Goal: Task Accomplishment & Management: Use online tool/utility

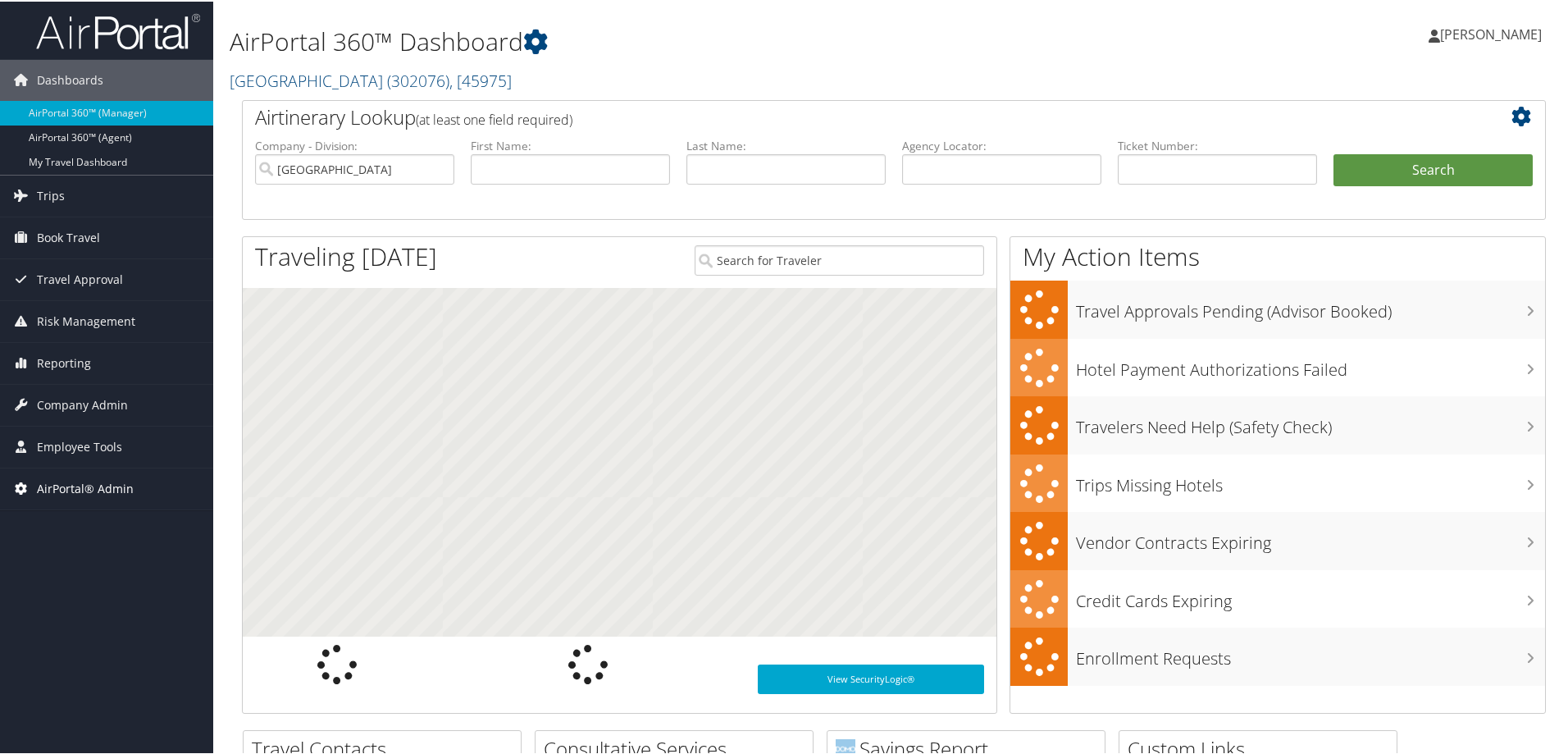
click at [87, 483] on span "AirPortal® Admin" at bounding box center [85, 487] width 97 height 41
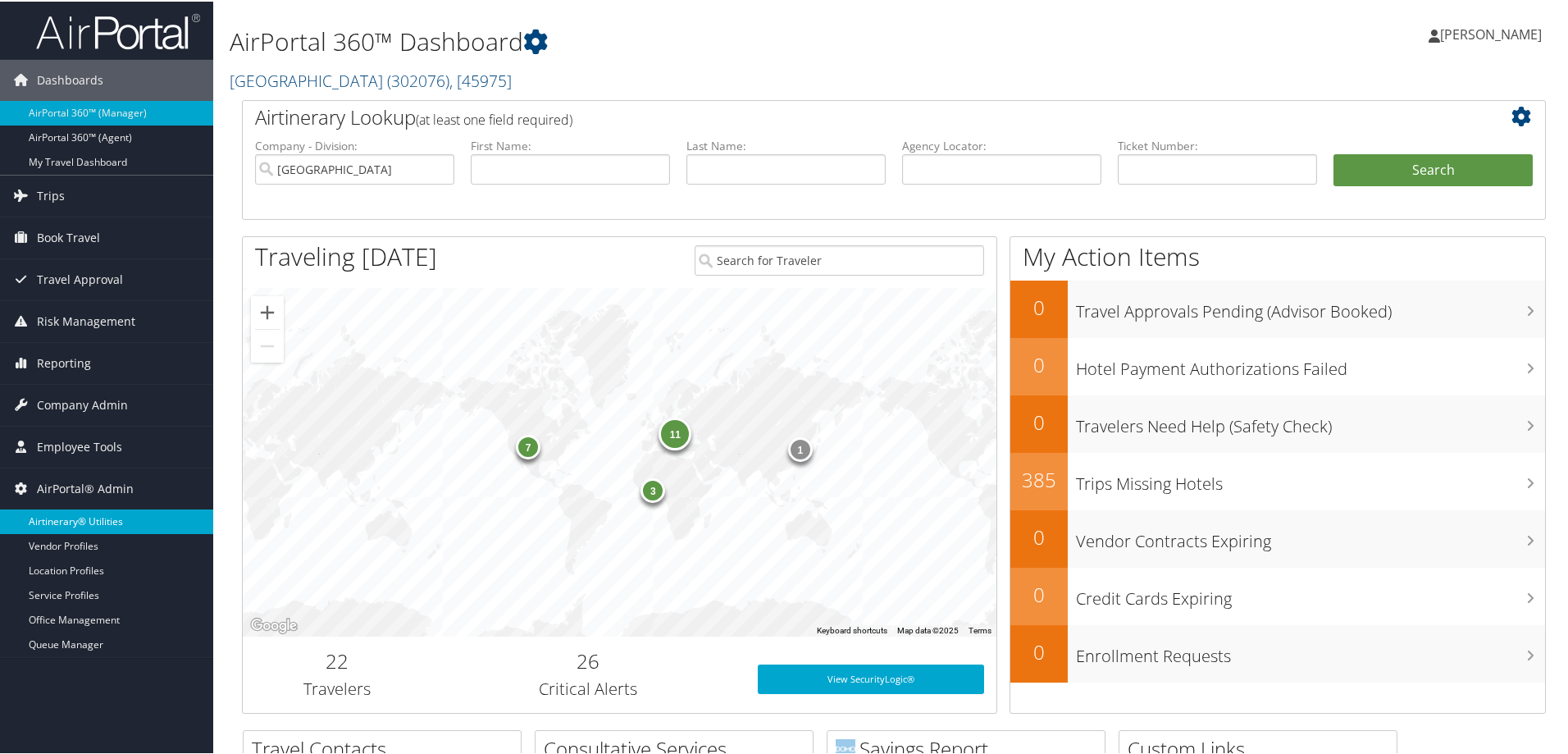
click at [80, 523] on link "Airtinerary® Utilities" at bounding box center [106, 520] width 213 height 25
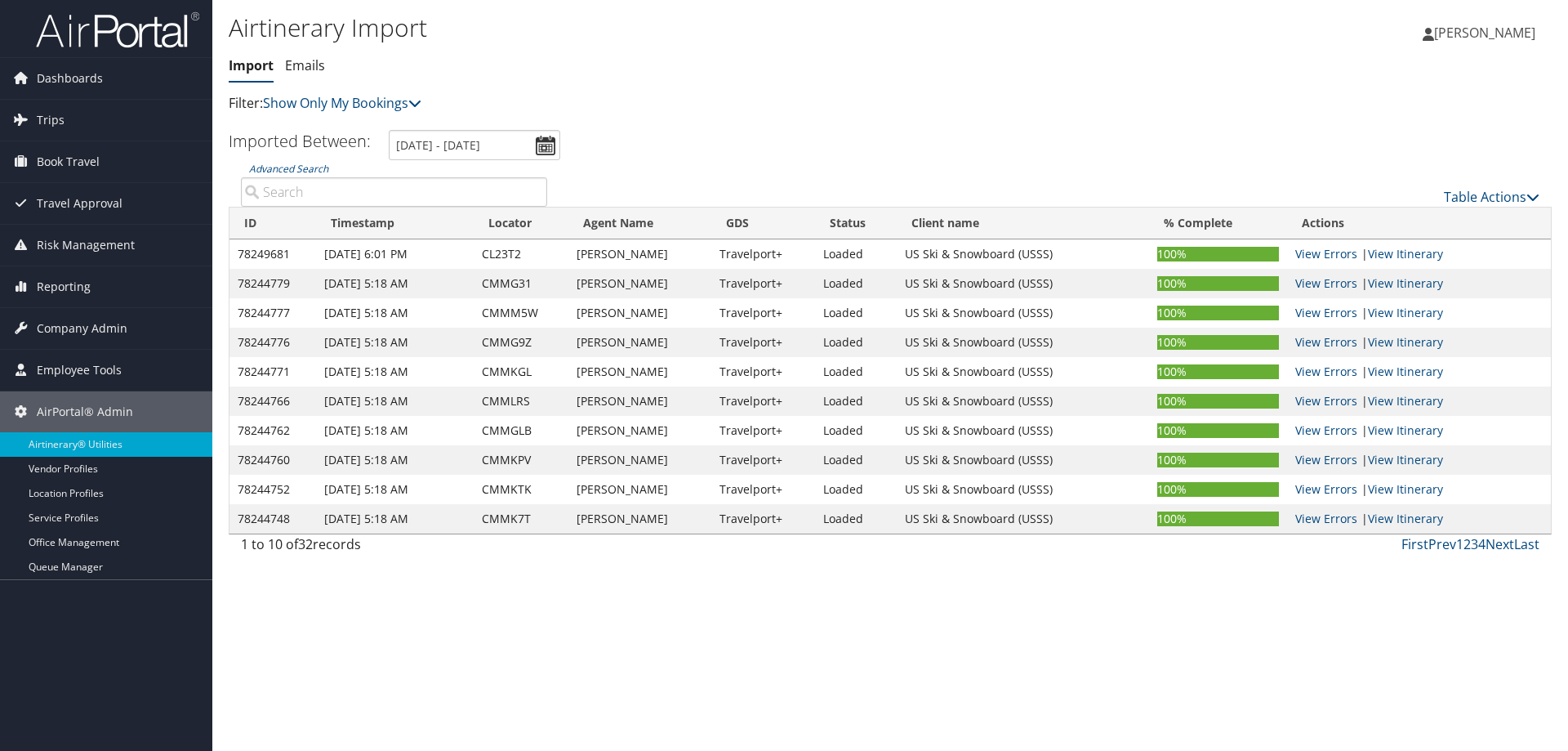
click at [351, 190] on input "Advanced Search" at bounding box center [394, 192] width 307 height 30
paste input "D385VX"
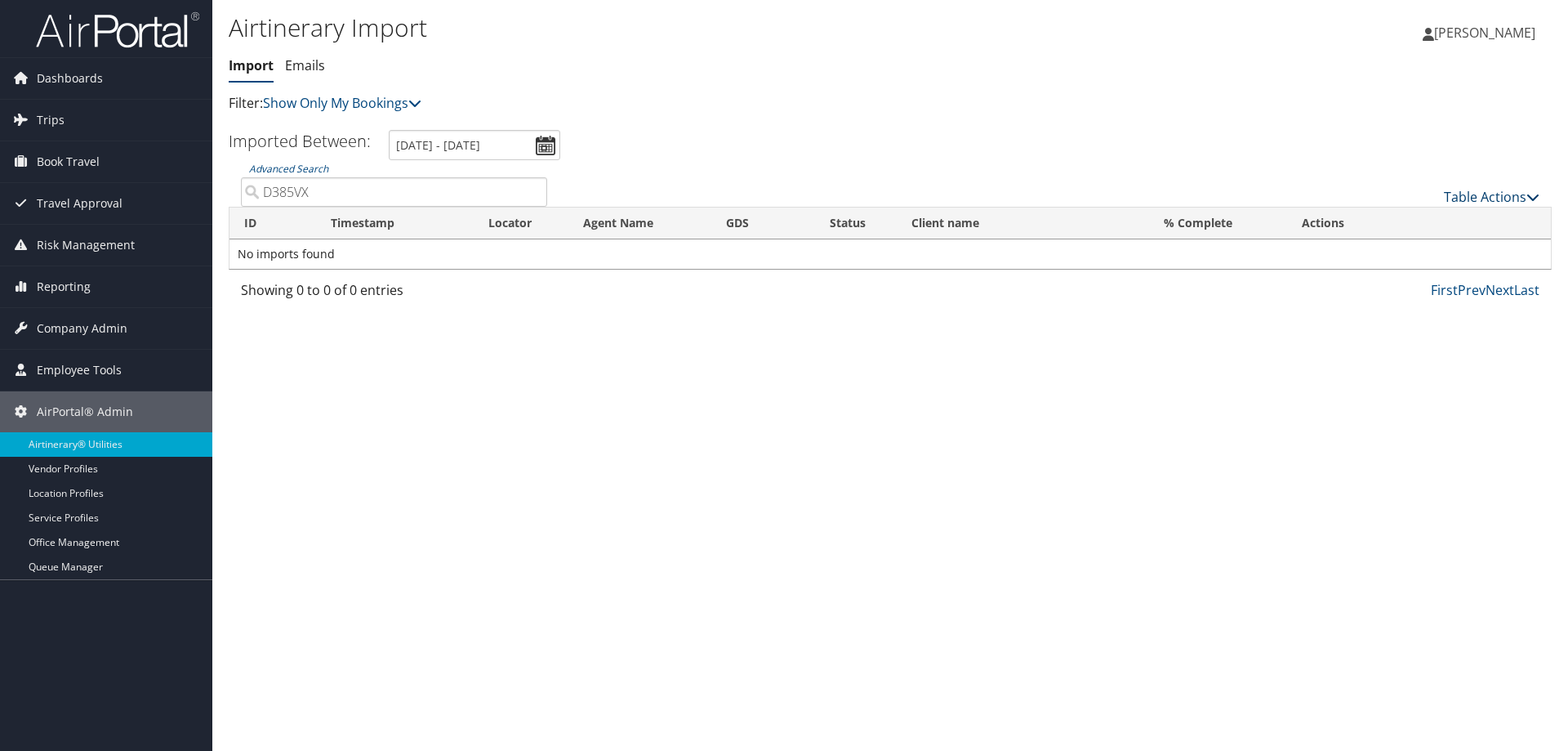
type input "D385VX"
click at [1507, 198] on link "Table Actions" at bounding box center [1492, 196] width 95 height 18
click at [1431, 254] on link "Import Itinerary" at bounding box center [1437, 250] width 215 height 28
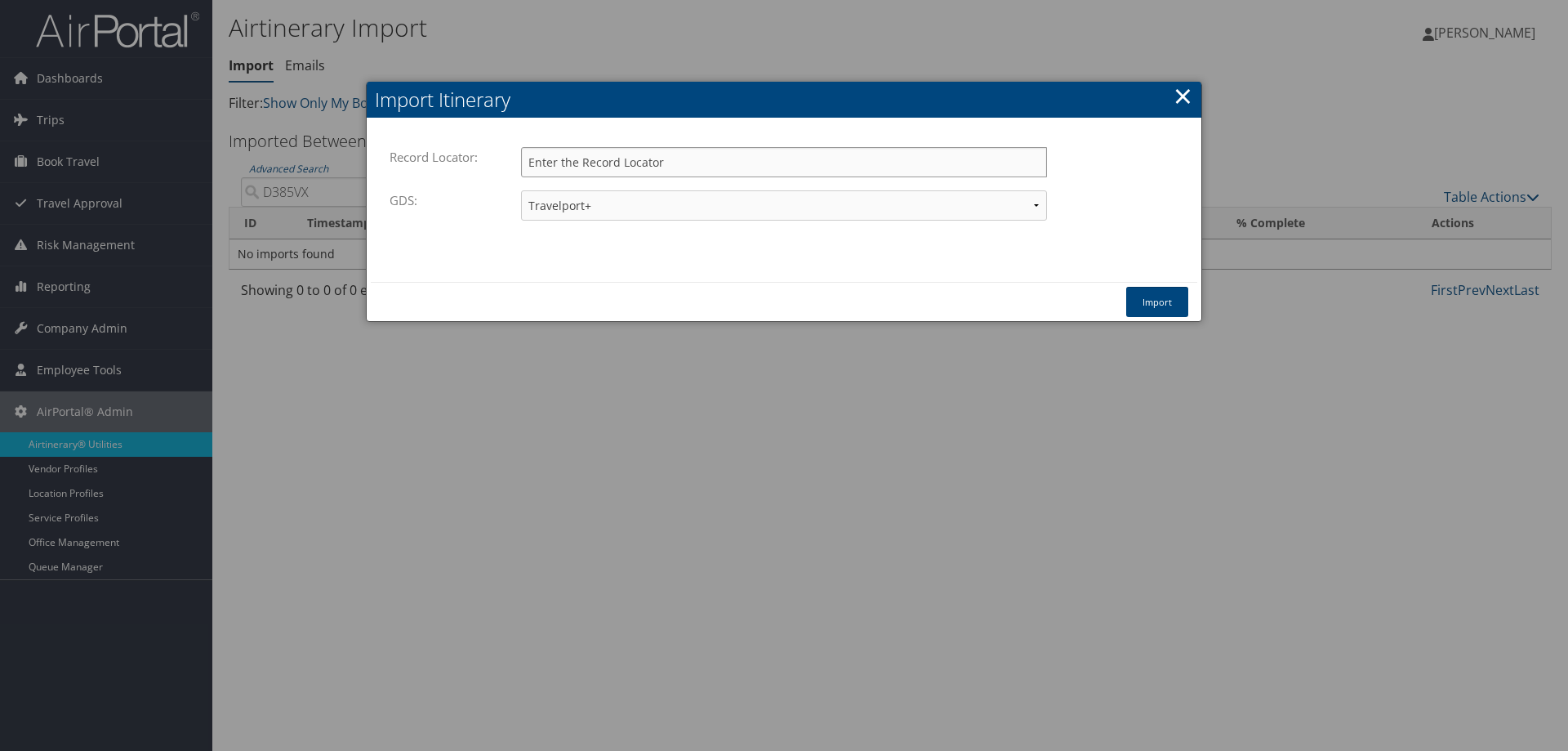
click at [590, 163] on input "Record Locator:" at bounding box center [784, 162] width 526 height 31
paste input "D385VX"
type input "D385VX"
click at [1170, 300] on button "Import" at bounding box center [1157, 301] width 62 height 31
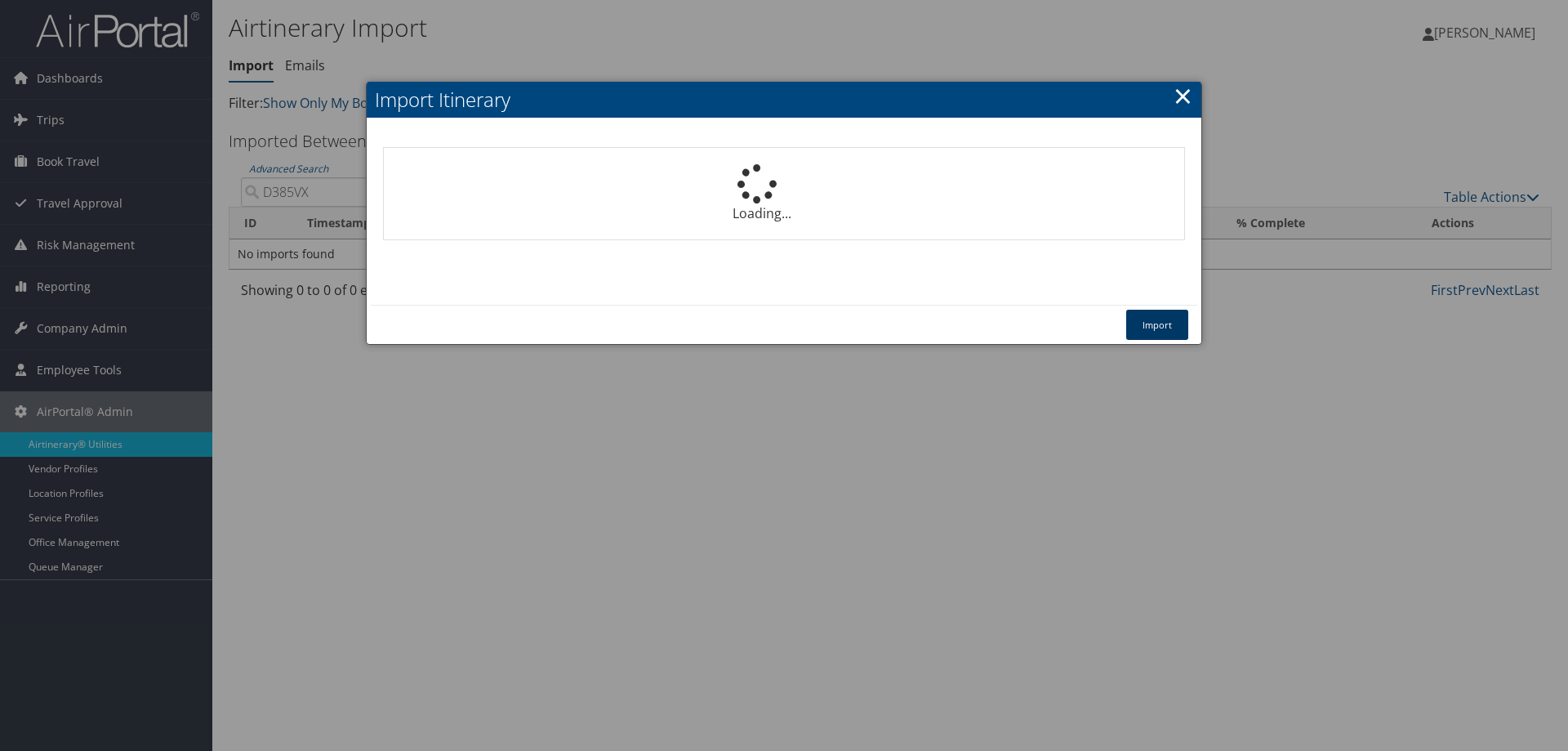
select select "1P"
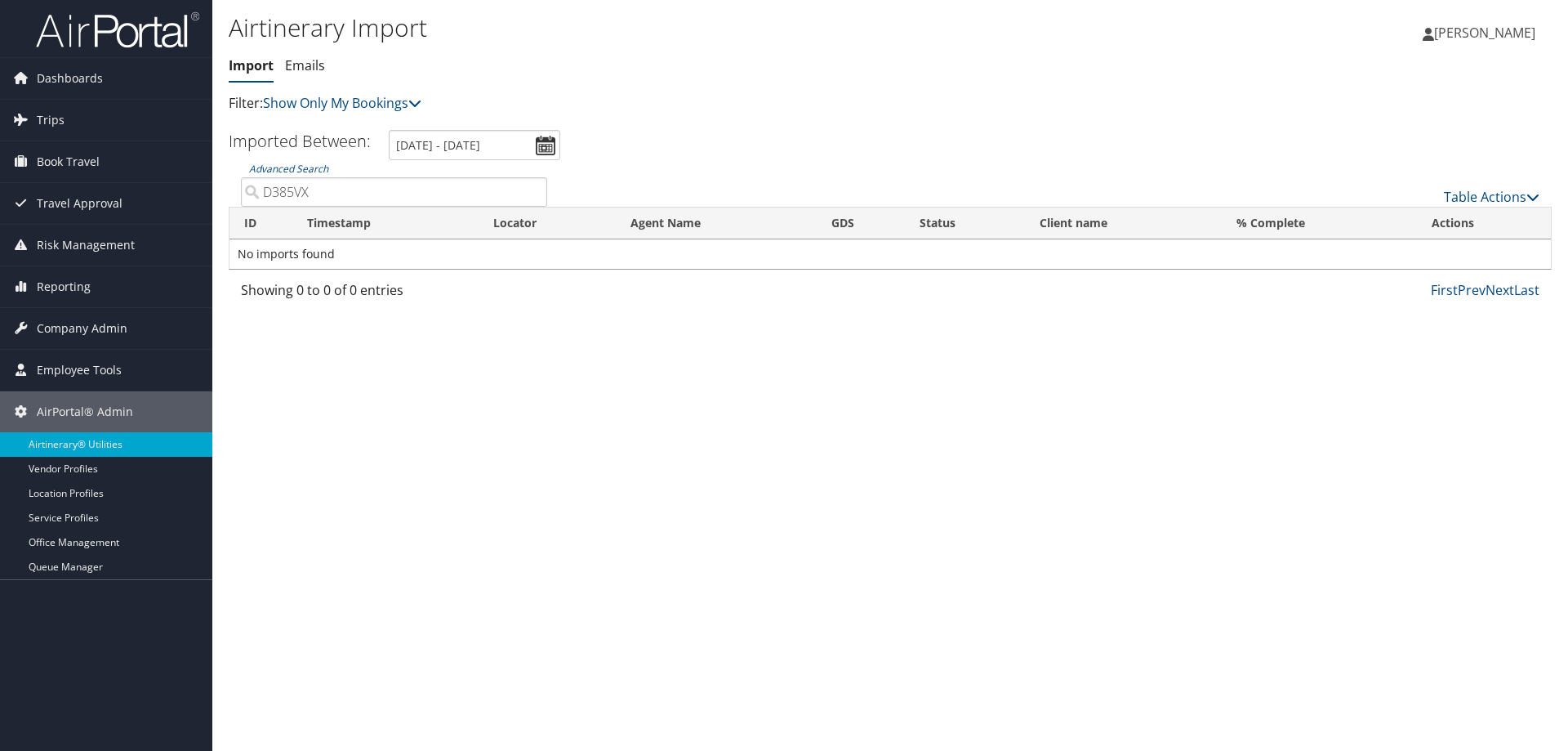
drag, startPoint x: 691, startPoint y: 634, endPoint x: 585, endPoint y: 453, distance: 209.8
click at [686, 625] on div "Airtinerary Import Import Emails Import Emails Filter: Show Only My Bookings Sh…" at bounding box center [890, 375] width 1356 height 751
drag, startPoint x: 69, startPoint y: 80, endPoint x: 69, endPoint y: 106, distance: 26.0
click at [69, 79] on span "Dashboards" at bounding box center [70, 78] width 67 height 41
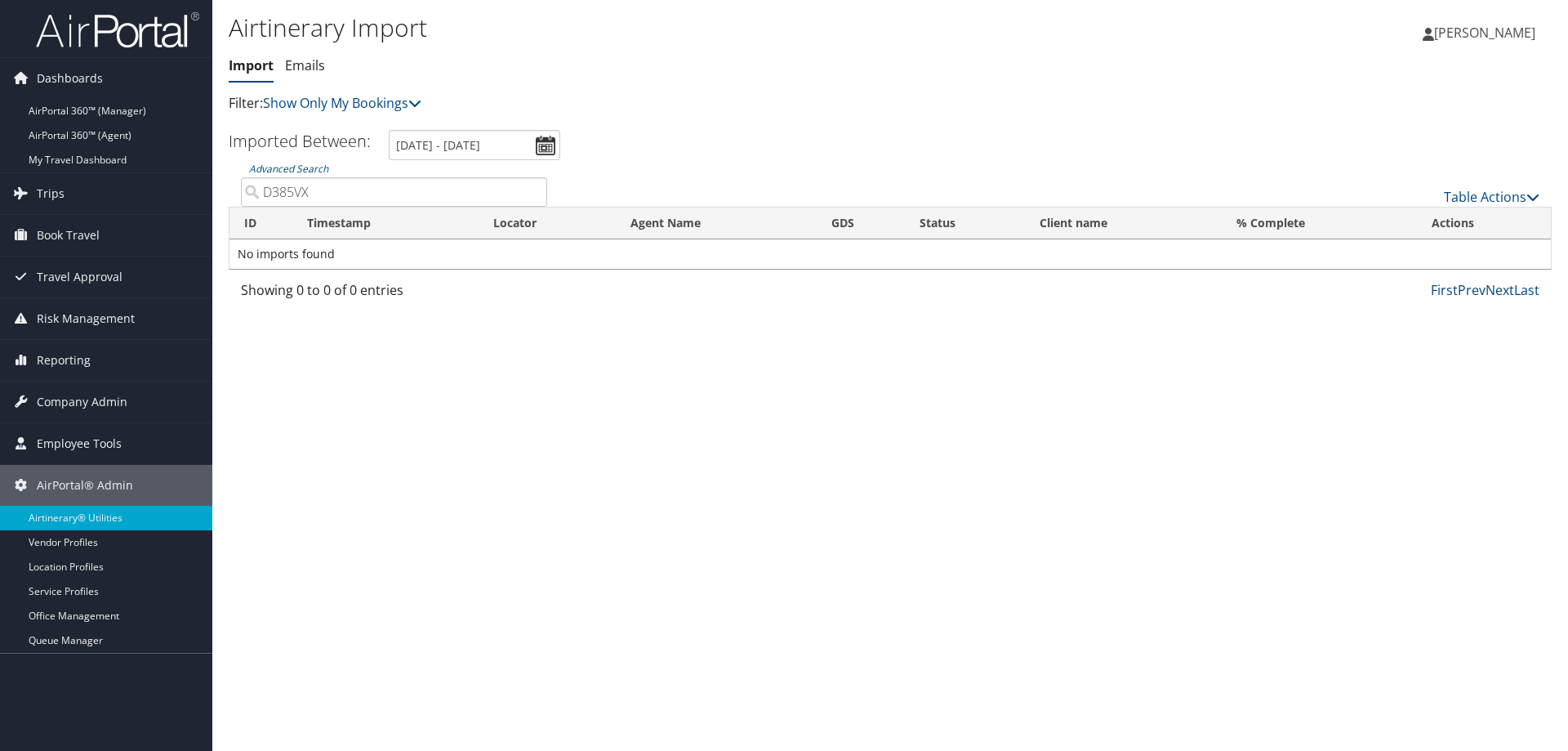
drag, startPoint x: 368, startPoint y: 194, endPoint x: 282, endPoint y: 195, distance: 86.0
click at [282, 195] on input "D385VX" at bounding box center [394, 192] width 307 height 30
click at [283, 186] on input "D385VX" at bounding box center [394, 192] width 307 height 30
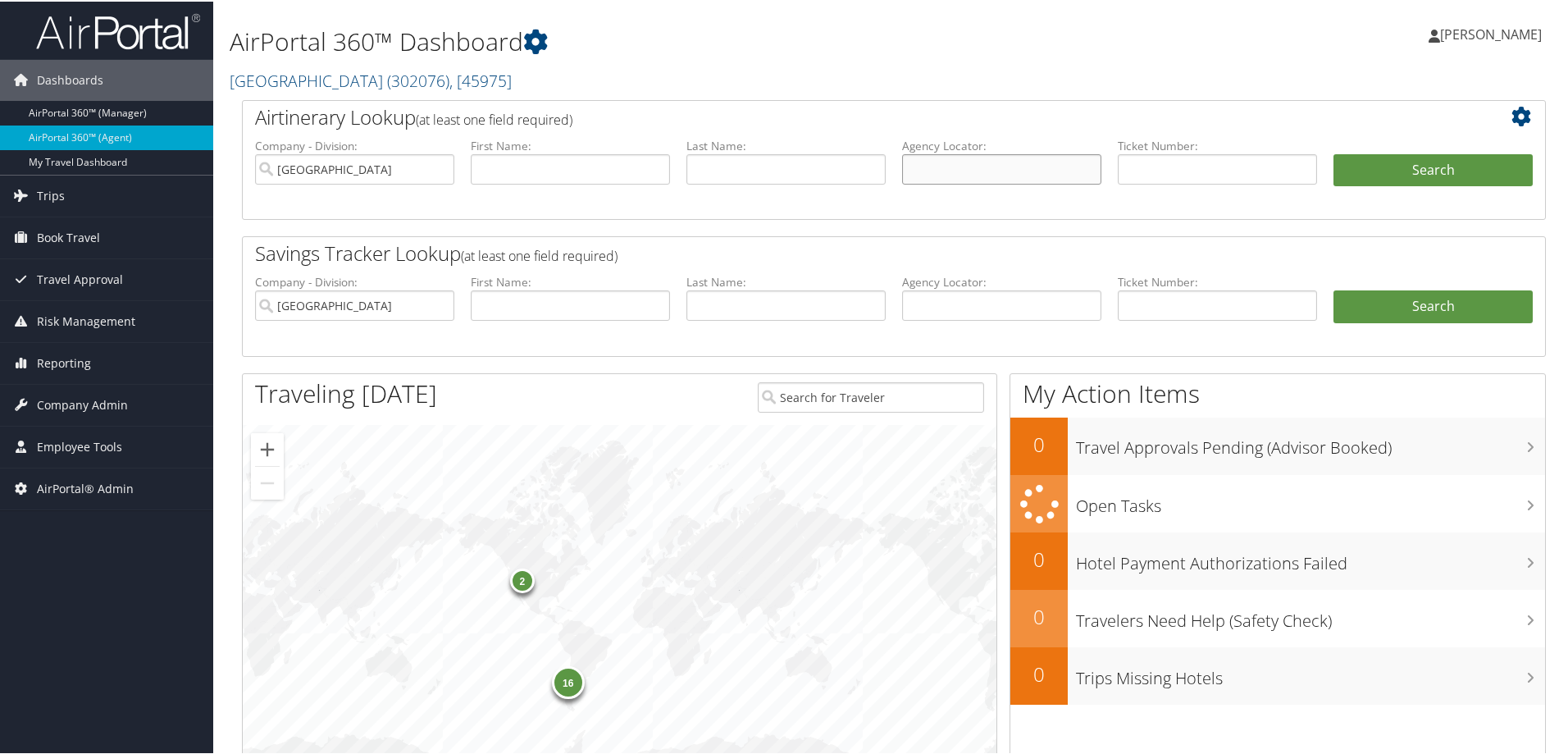
click at [974, 171] on input "text" at bounding box center [1002, 167] width 200 height 31
paste input "D385VX"
type input "D385VX"
click at [441, 167] on input "[GEOGRAPHIC_DATA]" at bounding box center [354, 167] width 200 height 31
click at [1466, 160] on button "Search" at bounding box center [1433, 168] width 200 height 33
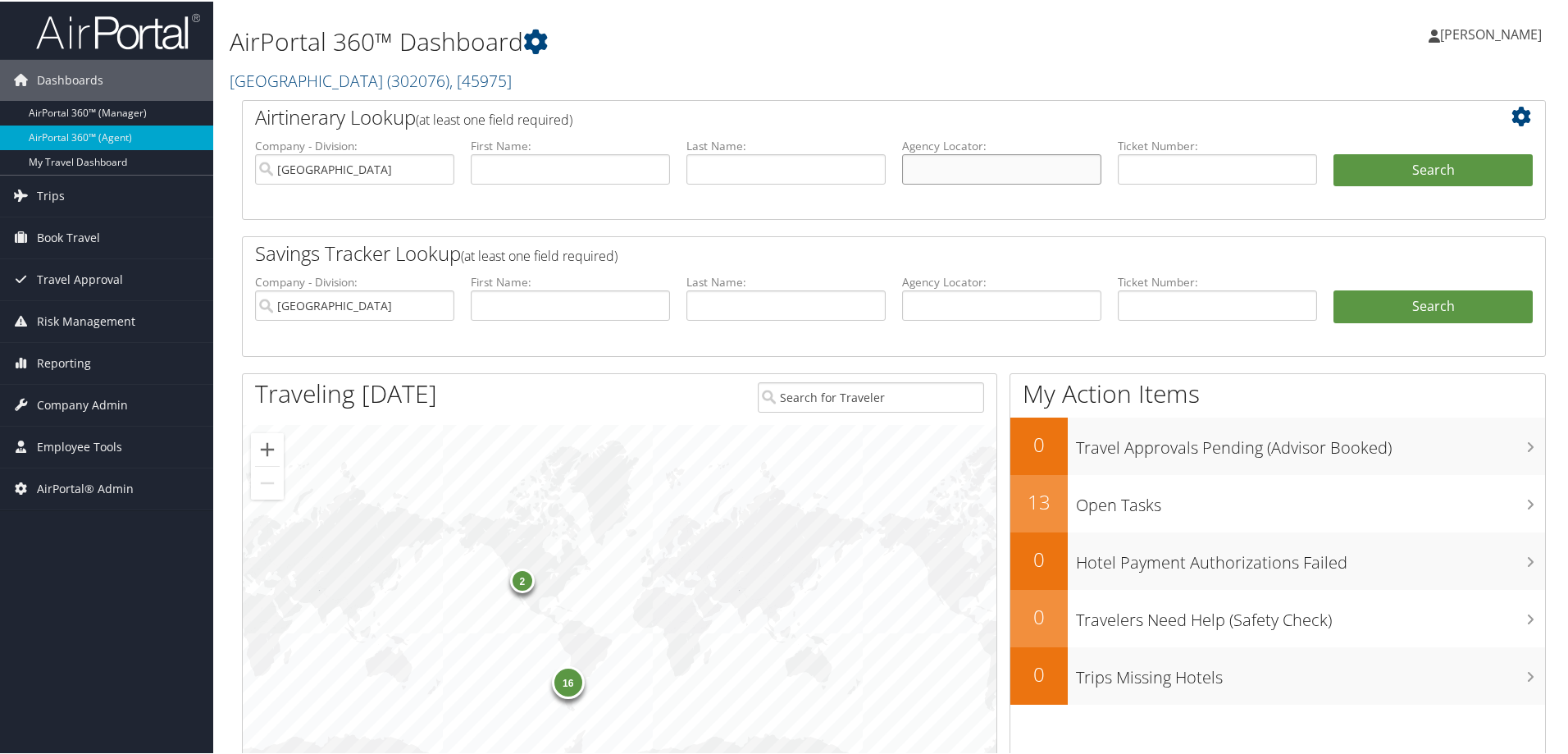
paste input "D385VX"
type input "D385VX"
click at [439, 168] on input "[GEOGRAPHIC_DATA]" at bounding box center [354, 167] width 200 height 31
click at [1430, 170] on button "Search" at bounding box center [1433, 168] width 200 height 33
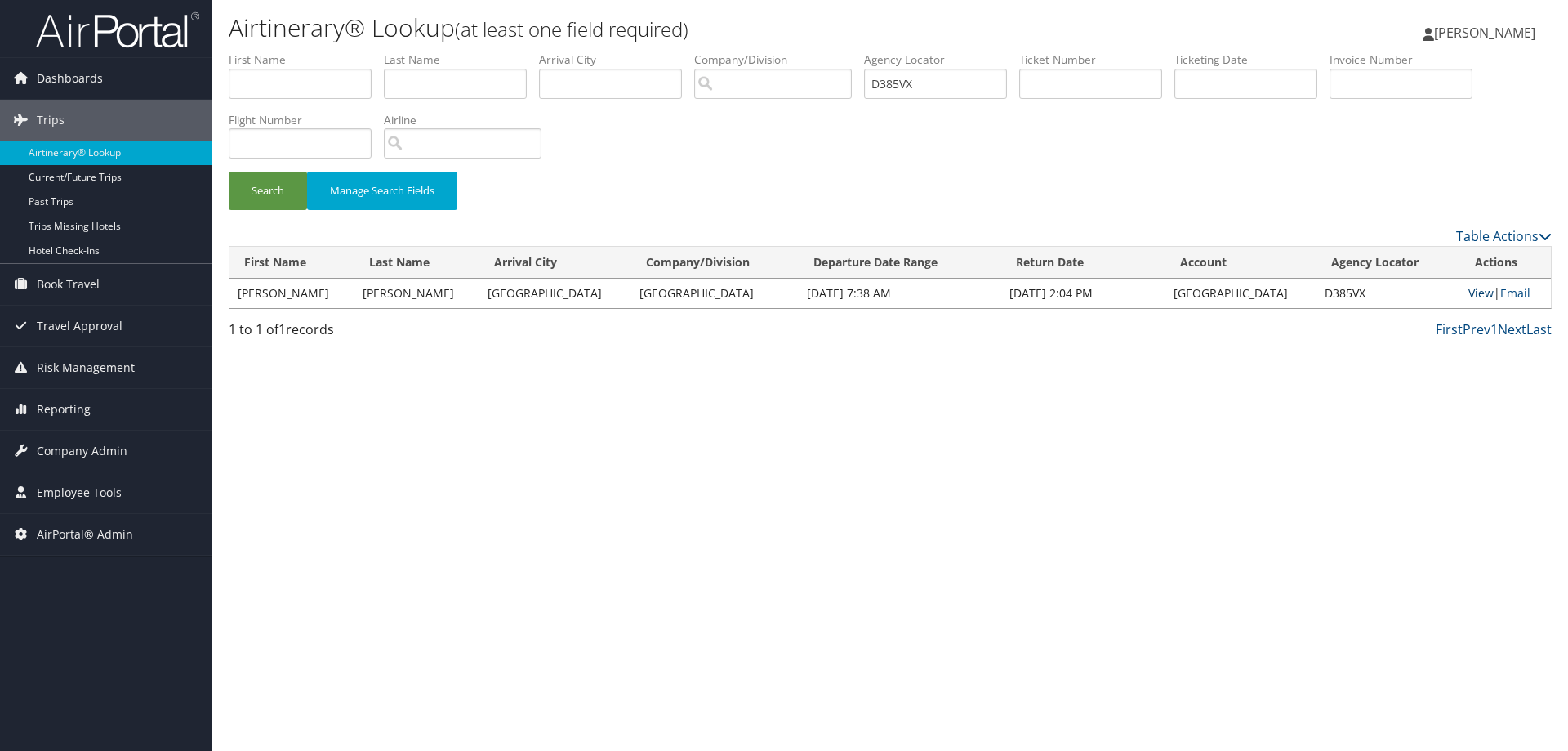
click at [1469, 296] on link "View" at bounding box center [1481, 293] width 25 height 16
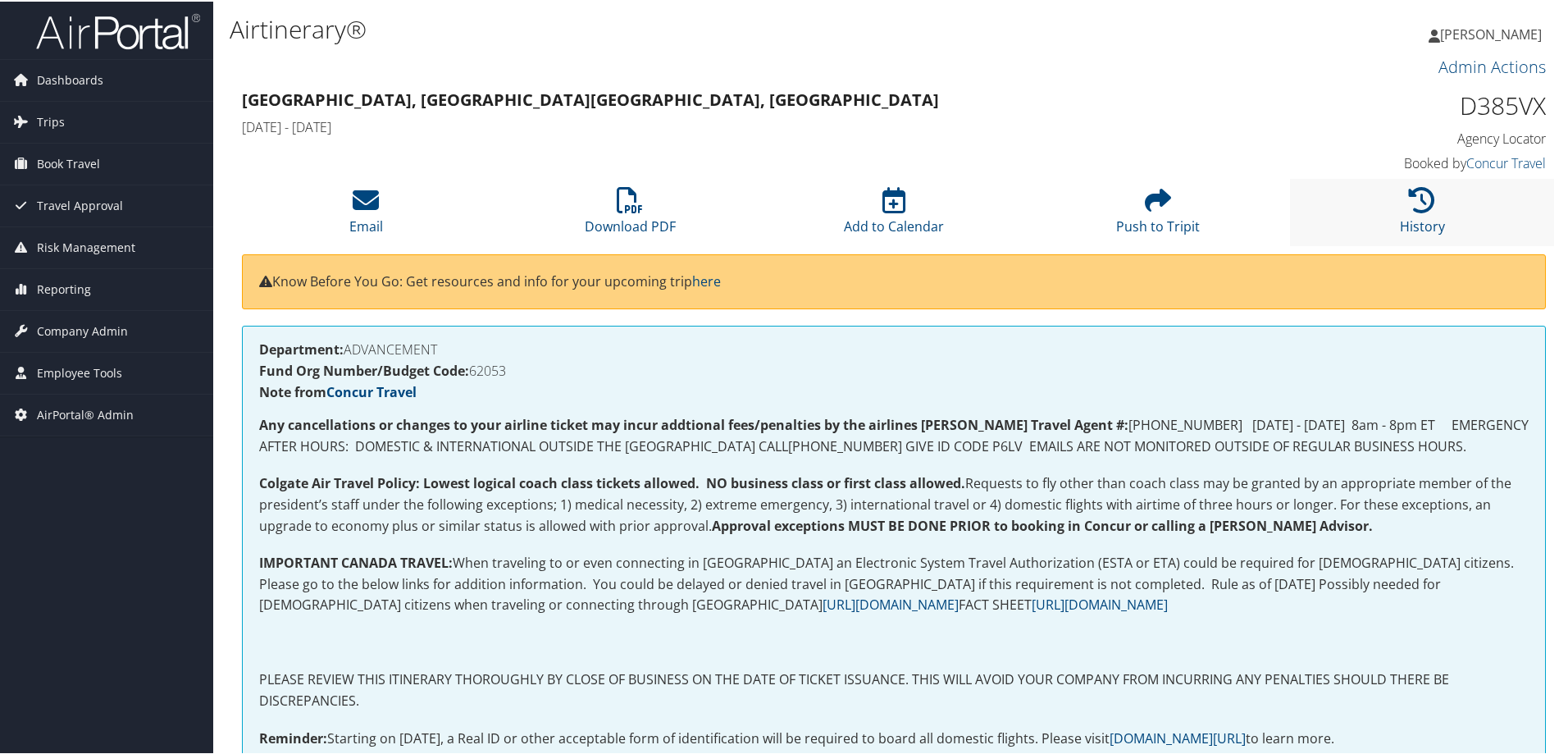
click at [1432, 213] on li "History" at bounding box center [1422, 210] width 264 height 67
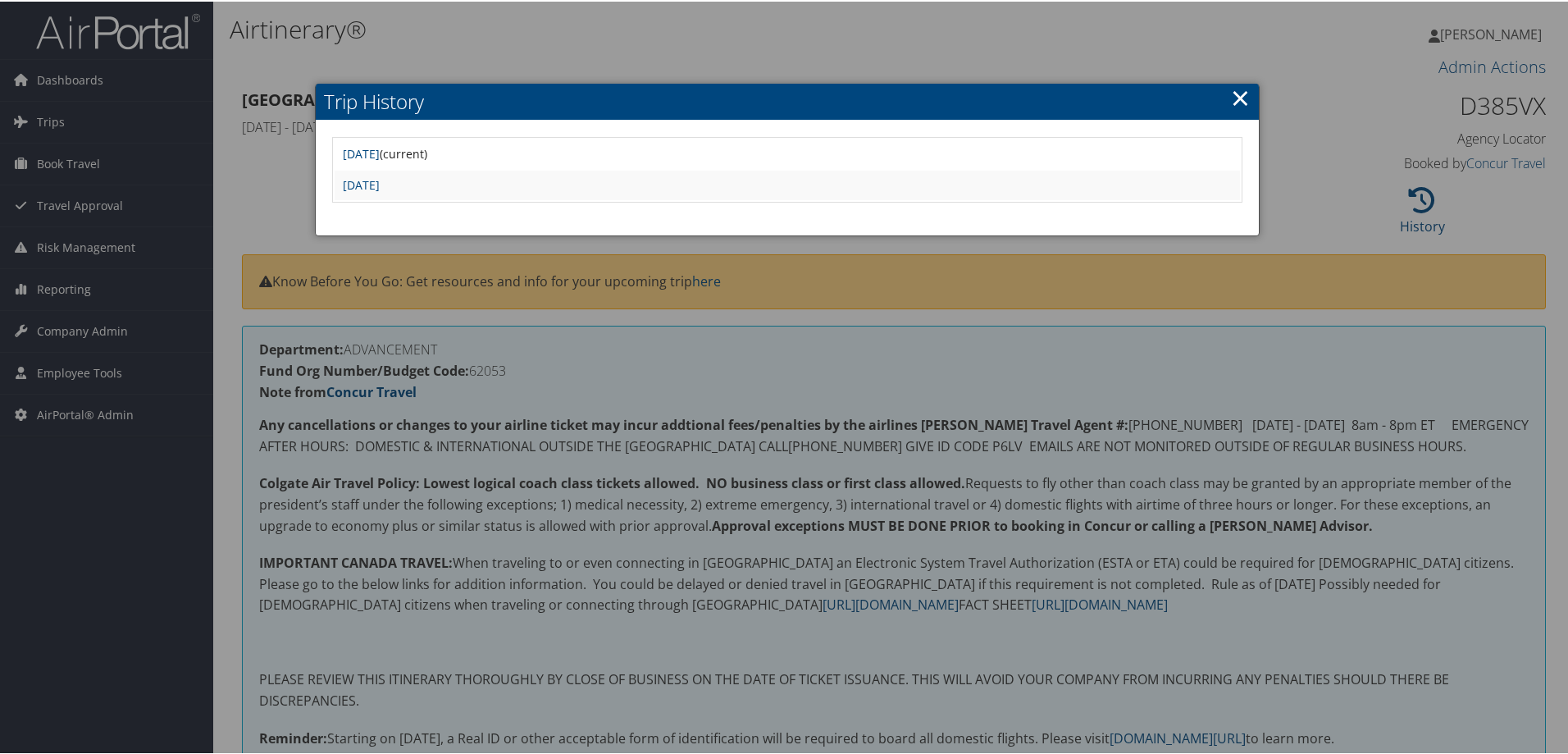
click at [140, 589] on div at bounding box center [787, 377] width 1574 height 754
